Goal: Information Seeking & Learning: Learn about a topic

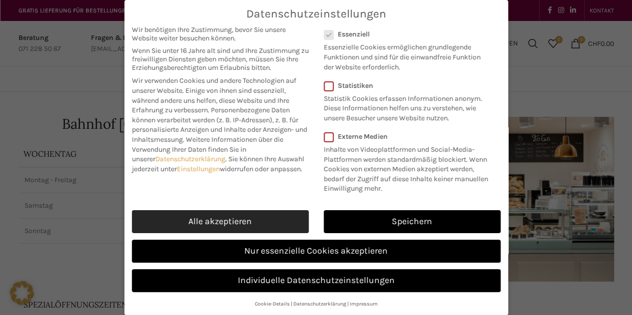
click at [248, 210] on link "Alle akzeptieren" at bounding box center [220, 221] width 177 height 23
checkbox input "true"
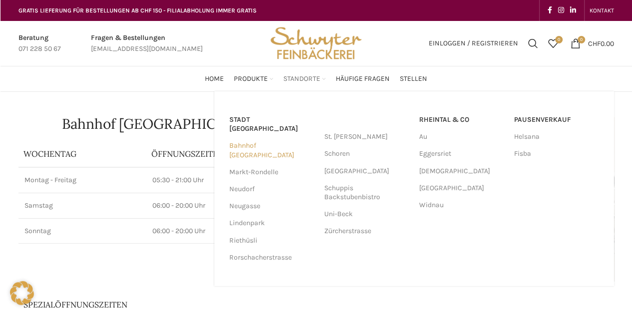
click at [280, 138] on link "Bahnhof [GEOGRAPHIC_DATA]" at bounding box center [271, 150] width 85 height 26
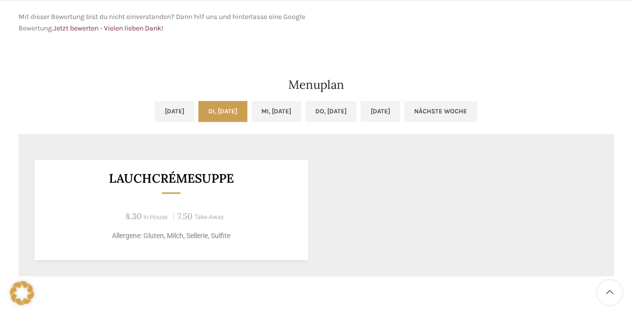
scroll to position [499, 0]
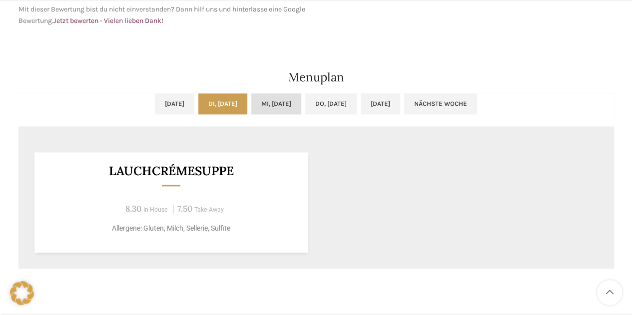
click at [298, 96] on link "Mi, [DATE]" at bounding box center [276, 103] width 50 height 21
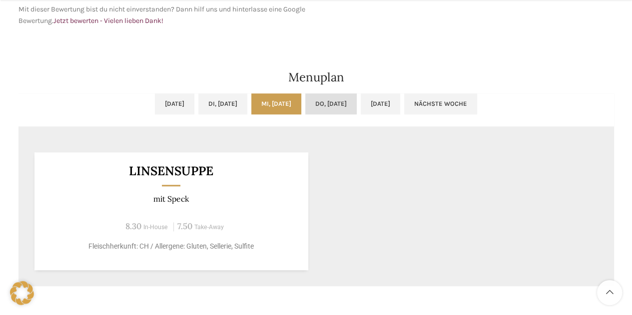
click at [332, 97] on link "Do, [DATE]" at bounding box center [330, 103] width 51 height 21
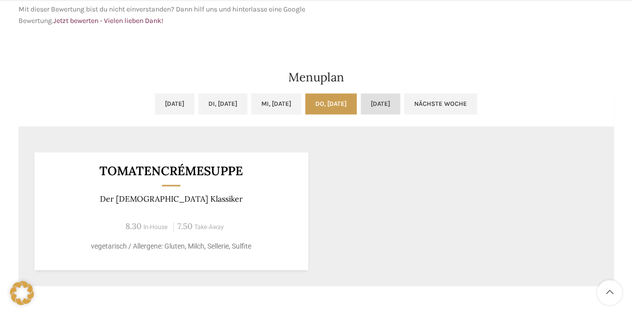
click at [385, 100] on link "[DATE]" at bounding box center [380, 103] width 39 height 21
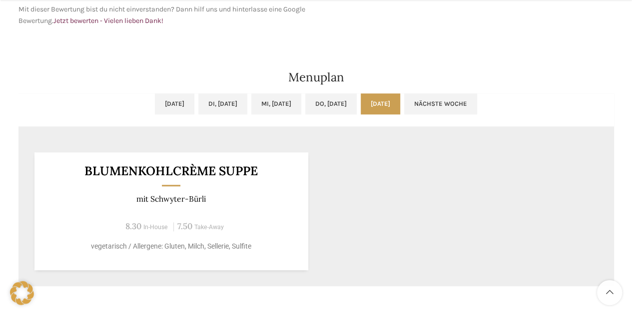
click at [459, 101] on link "Nächste Woche" at bounding box center [440, 103] width 73 height 21
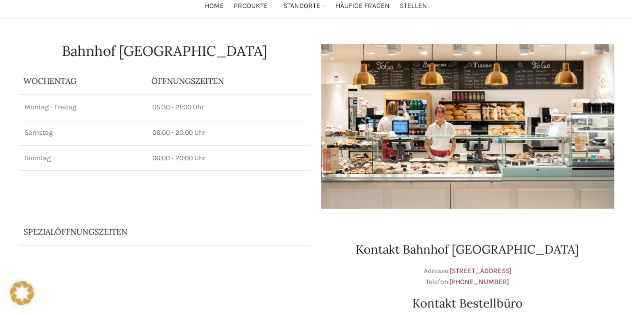
scroll to position [0, 0]
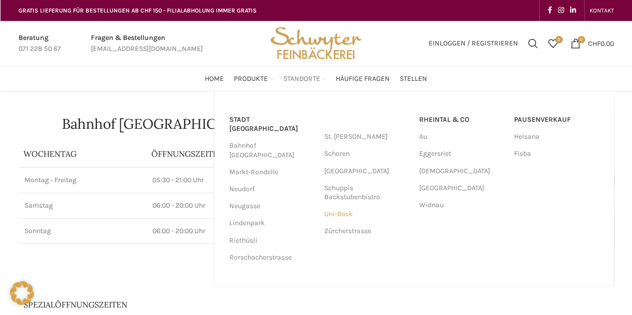
click at [334, 215] on link "Uni-Beck" at bounding box center [366, 214] width 85 height 17
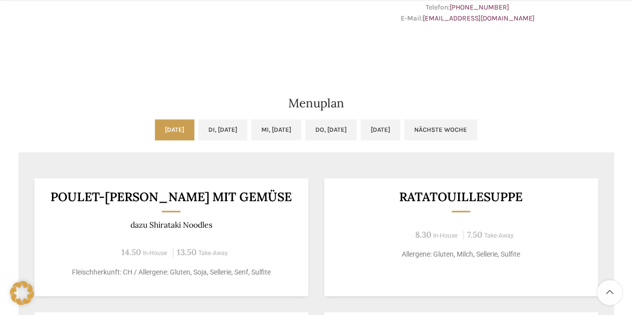
scroll to position [449, 0]
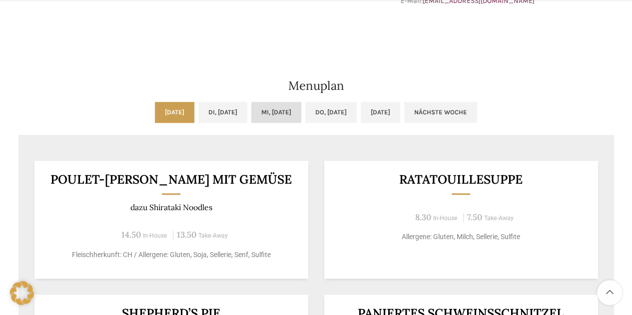
click at [268, 116] on link "Mi, [DATE]" at bounding box center [276, 112] width 50 height 21
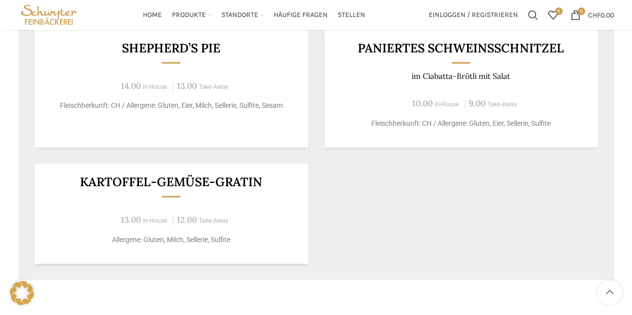
scroll to position [699, 0]
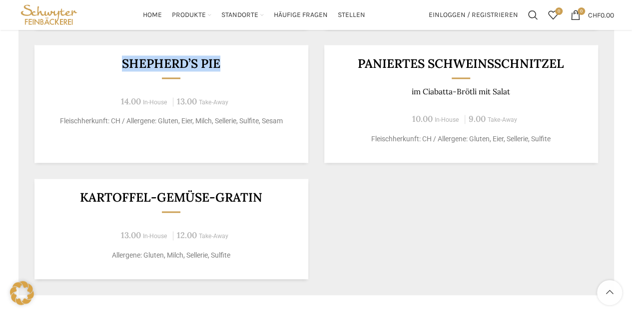
drag, startPoint x: 228, startPoint y: 62, endPoint x: 120, endPoint y: 60, distance: 107.9
click at [120, 60] on h3 "Shepherd’s Pie" at bounding box center [170, 63] width 249 height 12
copy h3 "Shepherd’s Pie"
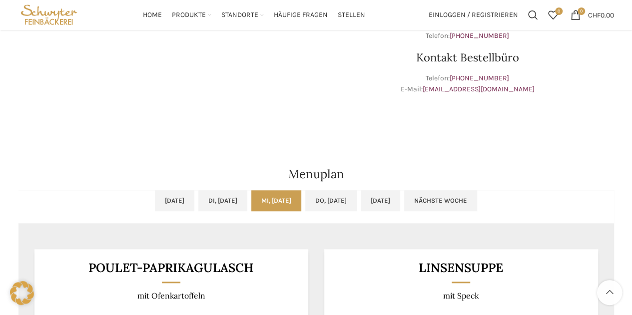
scroll to position [350, 0]
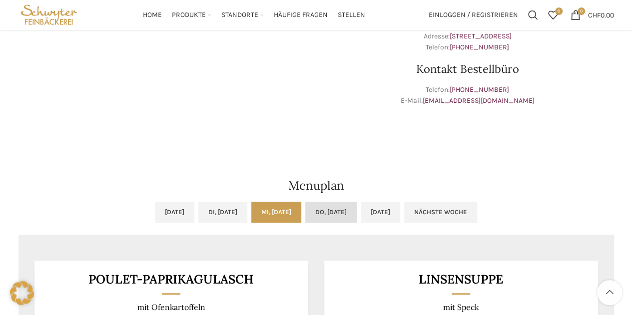
click at [348, 205] on link "Do, [DATE]" at bounding box center [330, 212] width 51 height 21
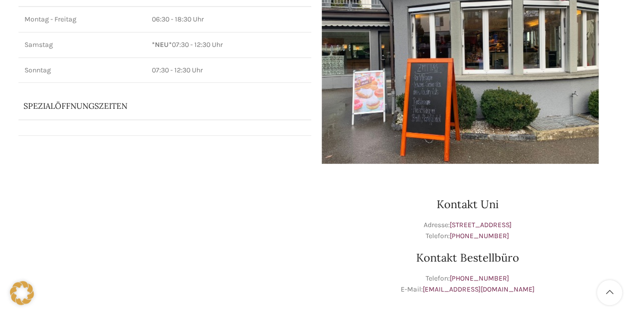
scroll to position [50, 0]
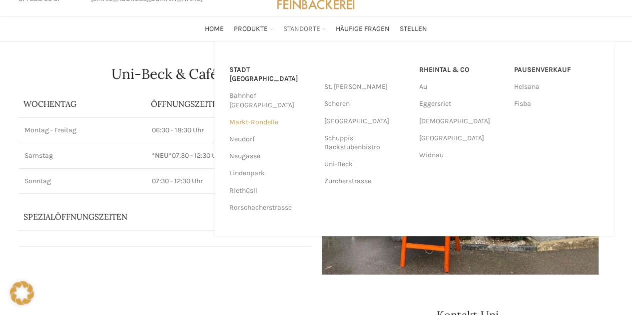
click at [269, 114] on link "Markt-Rondelle" at bounding box center [271, 122] width 85 height 17
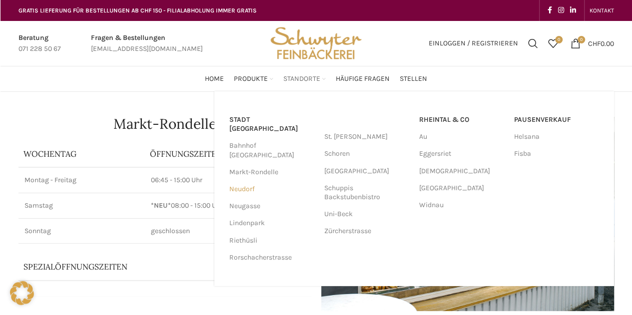
click at [243, 181] on link "Neudorf" at bounding box center [271, 189] width 85 height 17
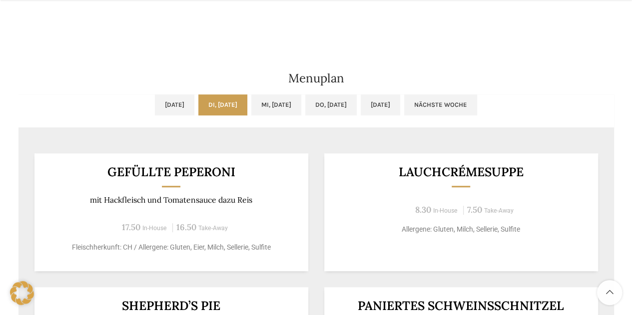
scroll to position [449, 0]
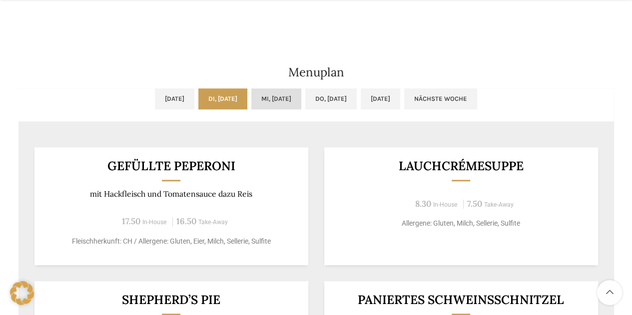
click at [282, 104] on link "Mi, [DATE]" at bounding box center [276, 98] width 50 height 21
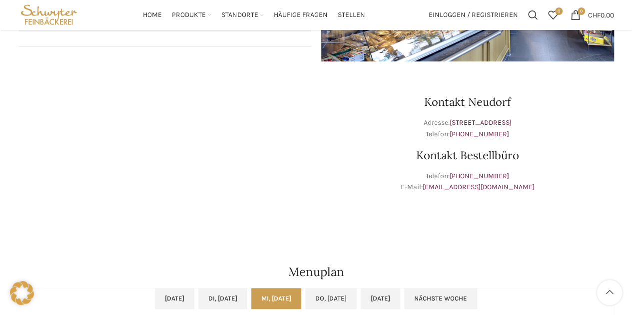
scroll to position [0, 0]
